Goal: Task Accomplishment & Management: Complete application form

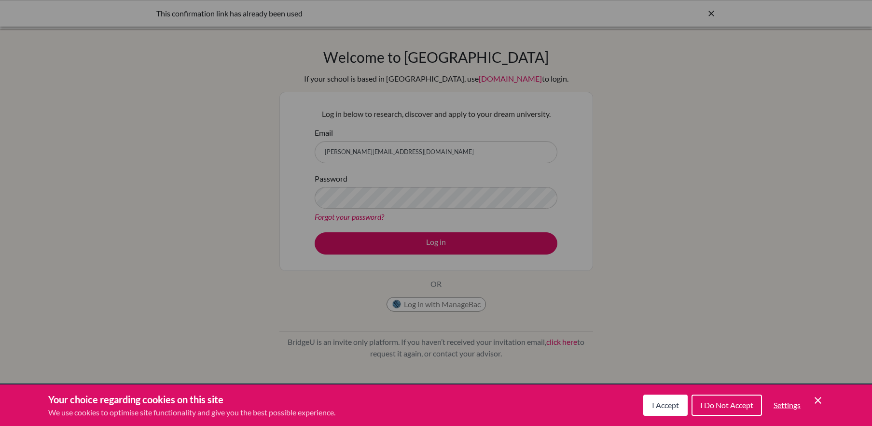
click at [655, 412] on button "I Accept" at bounding box center [665, 404] width 44 height 21
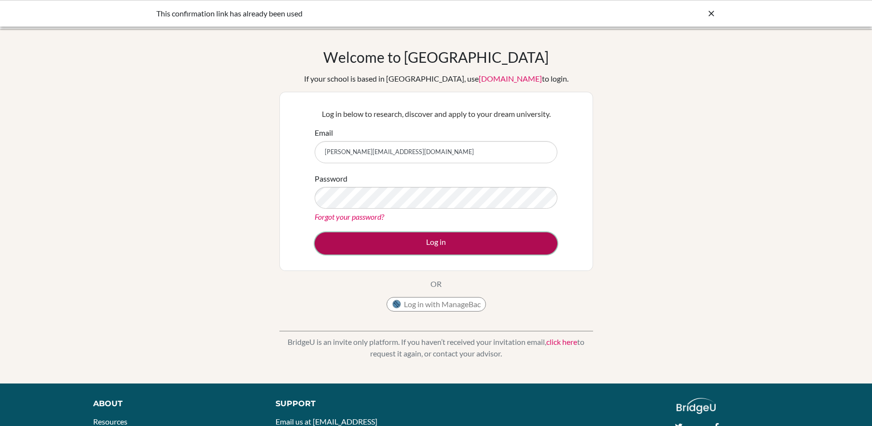
click at [455, 248] on button "Log in" at bounding box center [436, 243] width 243 height 22
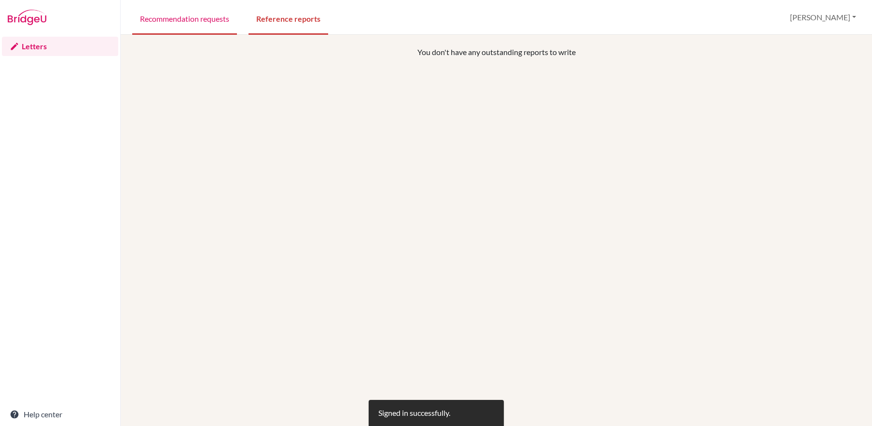
click at [177, 21] on link "Recommendation requests" at bounding box center [184, 17] width 105 height 33
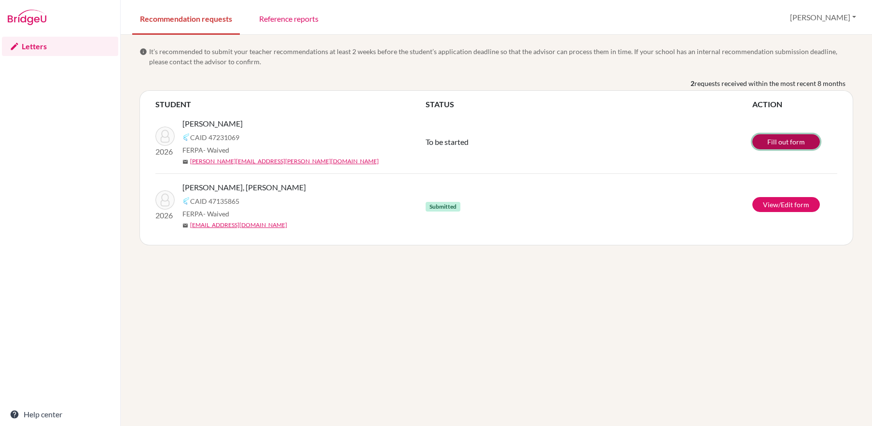
click at [758, 145] on link "Fill out form" at bounding box center [786, 141] width 68 height 15
